Goal: Information Seeking & Learning: Learn about a topic

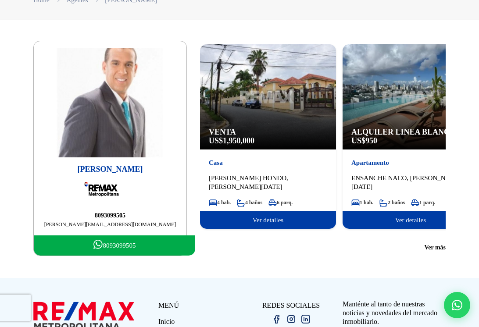
scroll to position [18, 0]
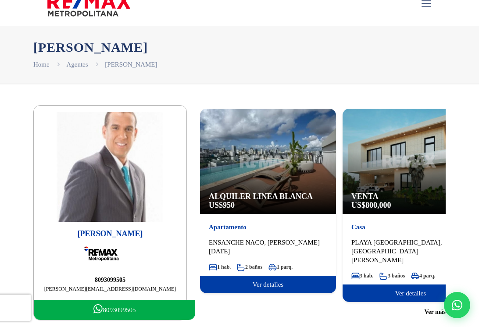
click at [430, 308] on span "Ver más" at bounding box center [434, 312] width 21 height 9
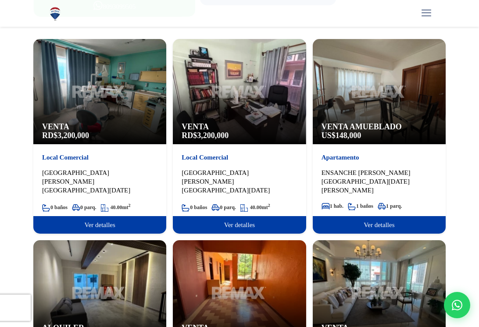
scroll to position [321, 0]
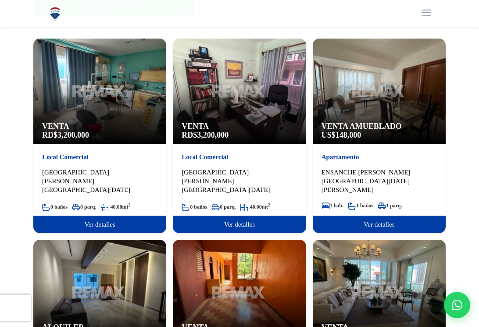
click at [356, 131] on span "148,000" at bounding box center [348, 135] width 26 height 9
click at [374, 102] on div "Venta Amueblado US$ 148,000" at bounding box center [379, 91] width 133 height 105
click at [364, 216] on span "Ver detalles" at bounding box center [379, 225] width 133 height 18
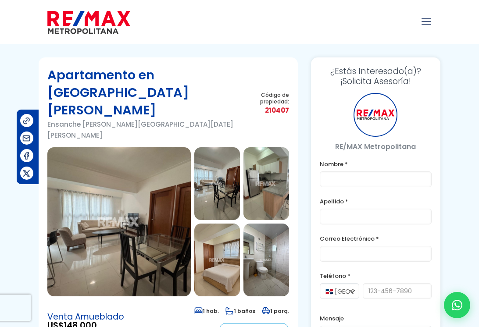
click at [158, 171] on img at bounding box center [118, 221] width 143 height 149
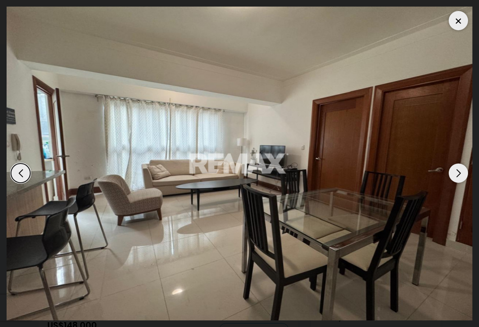
click at [459, 174] on div "Next slide" at bounding box center [457, 173] width 19 height 19
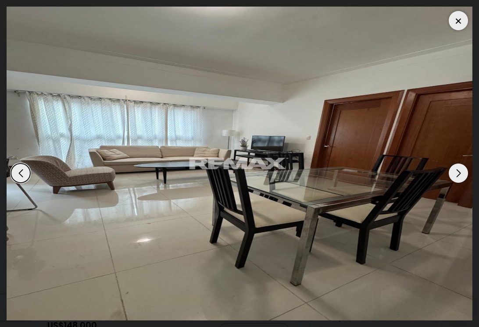
click at [459, 174] on div "Next slide" at bounding box center [457, 173] width 19 height 19
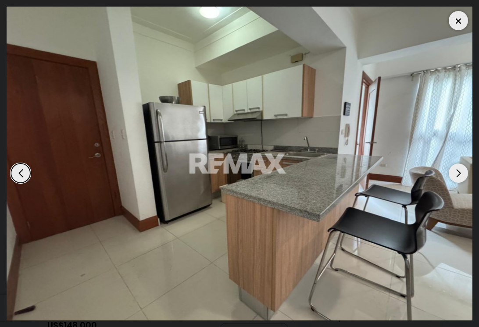
click at [459, 174] on div "Next slide" at bounding box center [457, 173] width 19 height 19
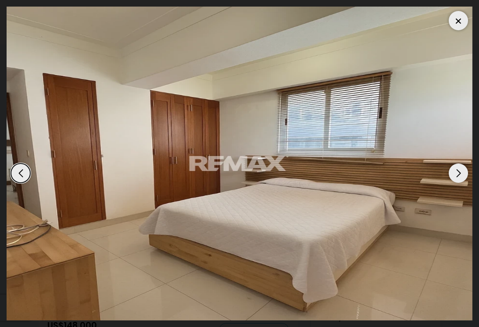
click at [459, 174] on div "Next slide" at bounding box center [457, 173] width 19 height 19
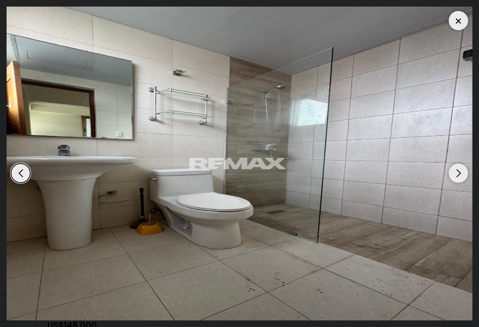
click at [459, 174] on div "Next slide" at bounding box center [457, 173] width 19 height 19
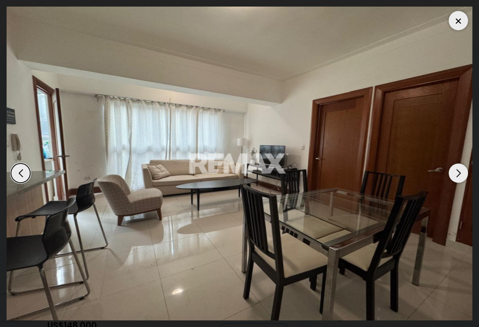
click at [459, 174] on div "Next slide" at bounding box center [457, 173] width 19 height 19
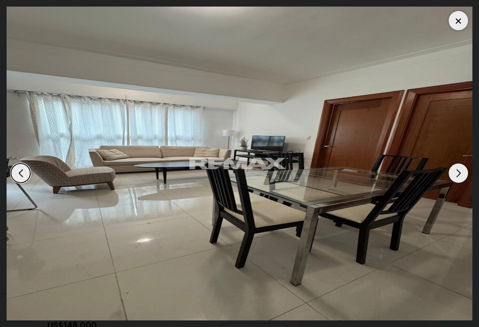
click at [459, 174] on div "Next slide" at bounding box center [457, 173] width 19 height 19
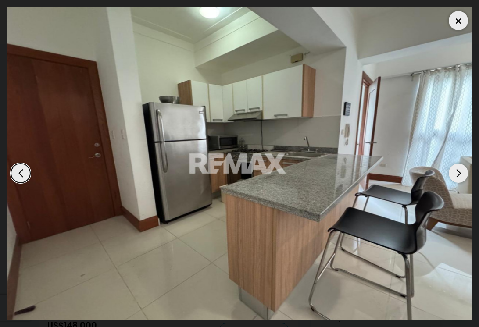
click at [459, 174] on div "Next slide" at bounding box center [457, 173] width 19 height 19
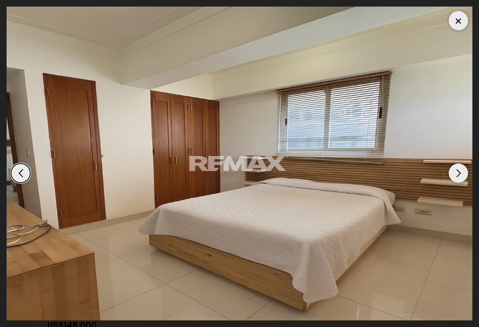
click at [459, 174] on div "Next slide" at bounding box center [457, 173] width 19 height 19
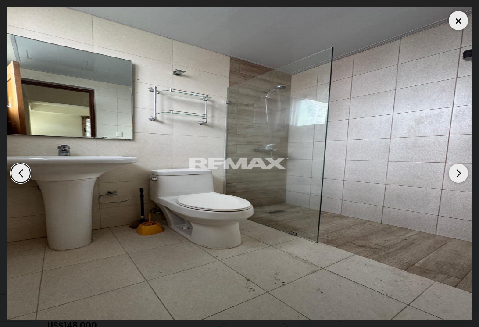
click at [459, 174] on div "Next slide" at bounding box center [457, 173] width 19 height 19
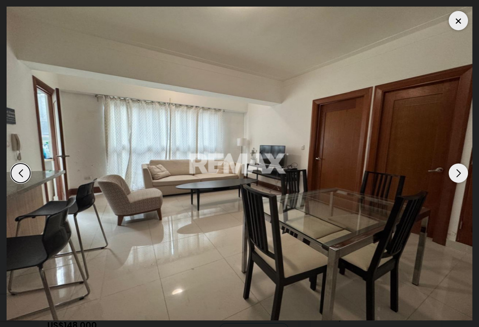
click at [459, 174] on div "Next slide" at bounding box center [457, 173] width 19 height 19
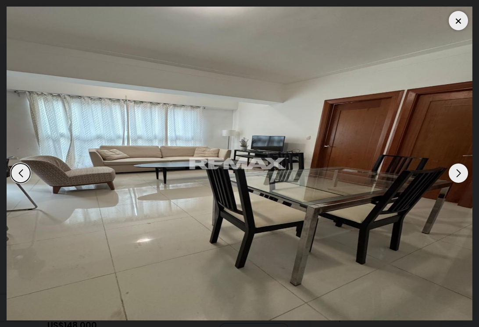
click at [459, 29] on div at bounding box center [457, 20] width 19 height 19
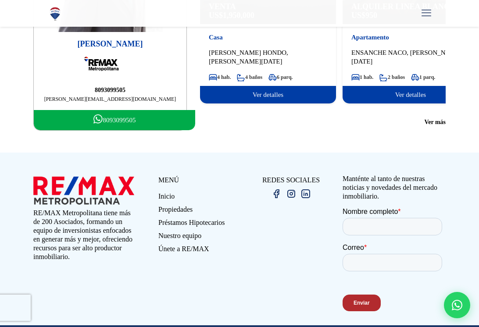
scroll to position [205, 0]
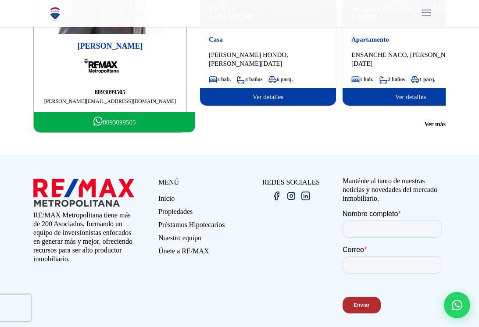
click at [432, 121] on span "Ver más" at bounding box center [434, 124] width 21 height 9
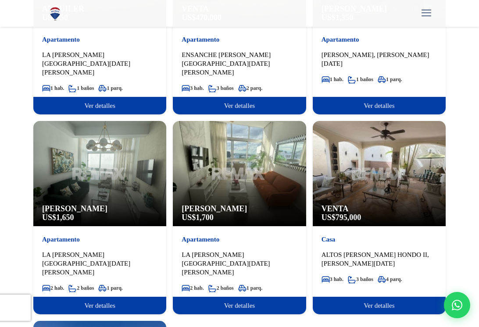
scroll to position [1040, 0]
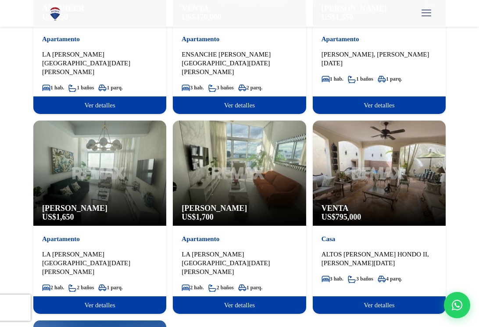
click at [249, 137] on div "Alquiler Amueblado US$ 1,700" at bounding box center [239, 173] width 133 height 105
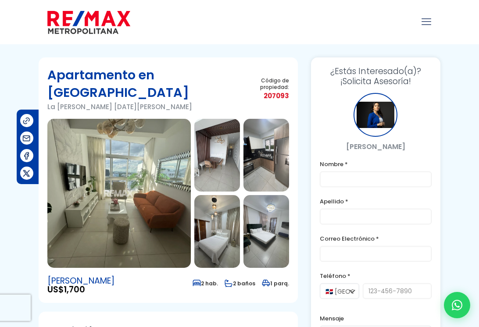
click at [114, 188] on img at bounding box center [118, 193] width 143 height 149
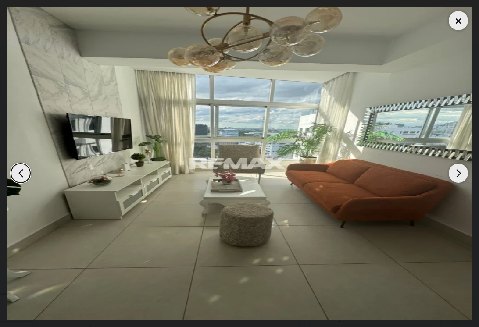
click at [461, 177] on div "Next slide" at bounding box center [457, 173] width 19 height 19
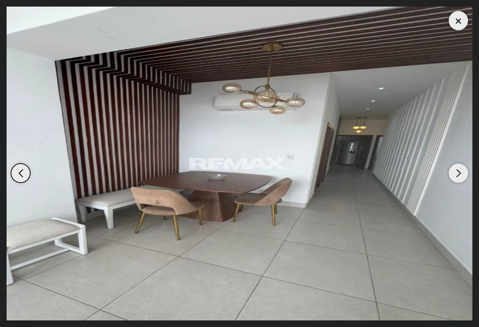
click at [461, 177] on div "Next slide" at bounding box center [457, 173] width 19 height 19
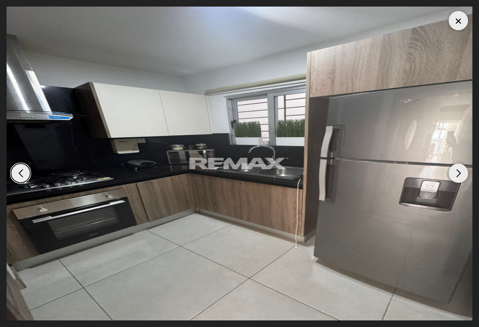
click at [457, 174] on div "Next slide" at bounding box center [457, 173] width 19 height 19
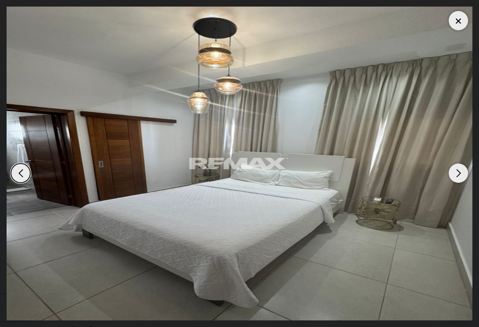
click at [457, 175] on div "Next slide" at bounding box center [457, 173] width 19 height 19
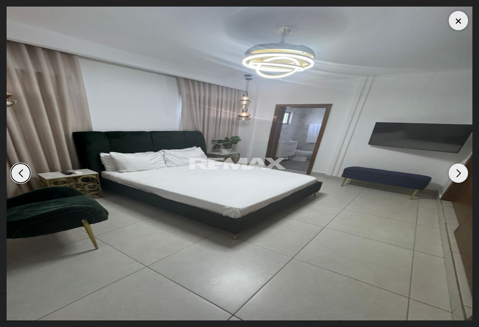
click at [457, 175] on div "Next slide" at bounding box center [457, 173] width 19 height 19
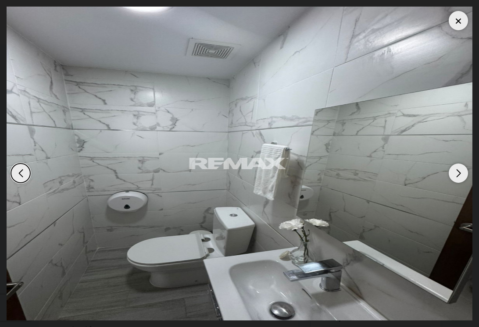
click at [457, 176] on div "Next slide" at bounding box center [457, 173] width 19 height 19
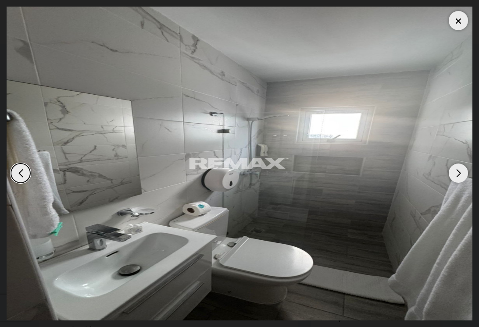
click at [457, 176] on div "Next slide" at bounding box center [457, 173] width 19 height 19
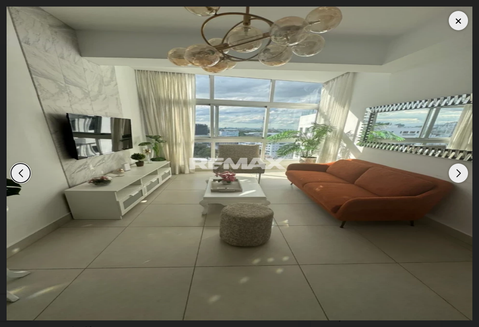
click at [457, 176] on div "Next slide" at bounding box center [457, 173] width 19 height 19
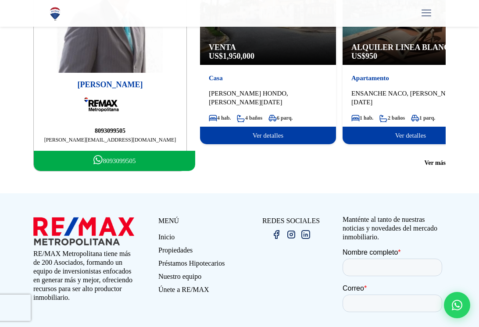
scroll to position [166, 0]
